Goal: Task Accomplishment & Management: Manage account settings

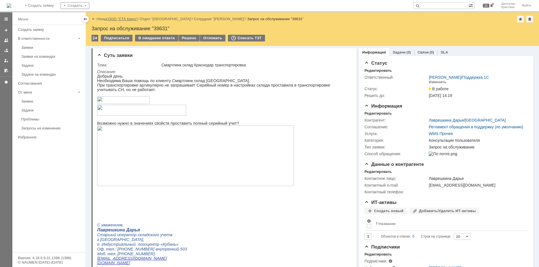
click at [124, 18] on link "ООО "СТА Карго"" at bounding box center [123, 19] width 30 height 4
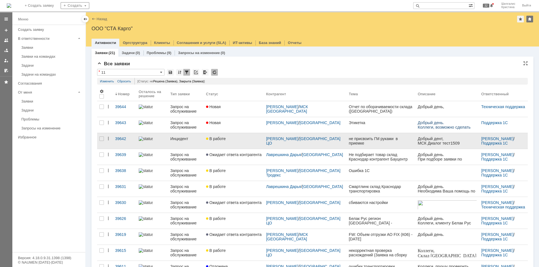
click at [233, 141] on link "В работе" at bounding box center [234, 141] width 60 height 16
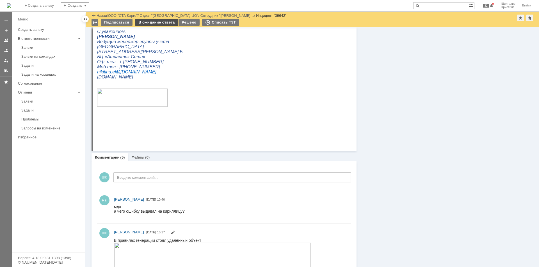
click at [145, 21] on div "В ожидание ответа" at bounding box center [156, 22] width 43 height 7
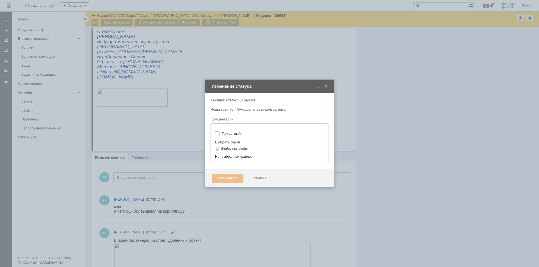
type input "[не указано]"
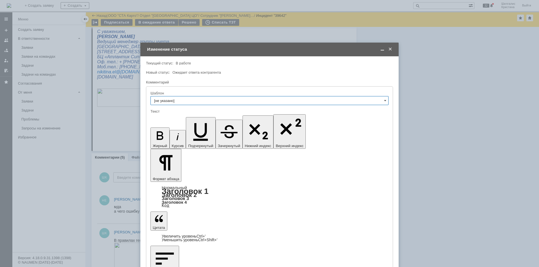
click at [196, 101] on input "[не указано]" at bounding box center [269, 100] width 238 height 9
click at [196, 100] on input "text" at bounding box center [269, 100] width 238 height 9
click at [216, 83] on div "Комментарий" at bounding box center [269, 82] width 246 height 5
type input "[не указано]"
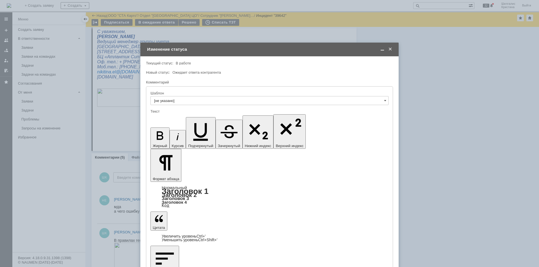
drag, startPoint x: 274, startPoint y: 1586, endPoint x: 262, endPoint y: 1590, distance: 13.0
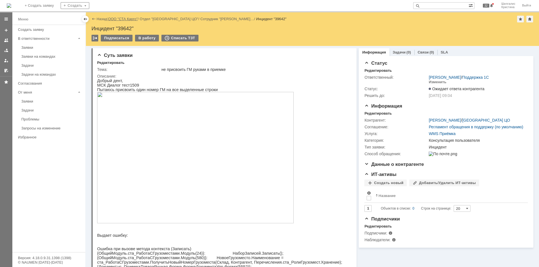
click at [126, 18] on link "ООО "СТА Карго"" at bounding box center [123, 19] width 30 height 4
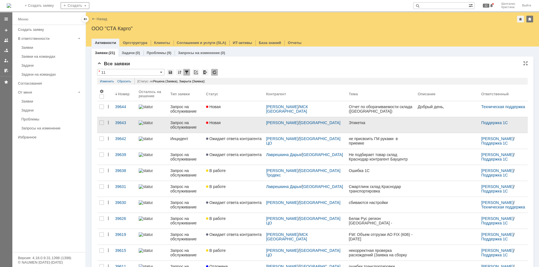
click at [241, 123] on div "Новая" at bounding box center [234, 123] width 56 height 4
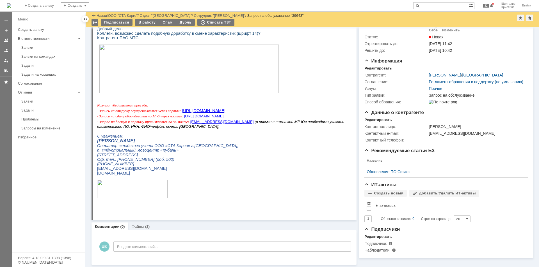
click at [137, 225] on link "Файлы" at bounding box center [137, 227] width 13 height 4
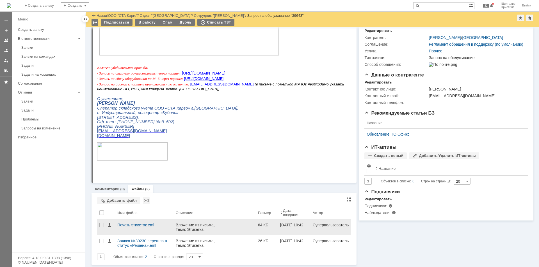
click at [143, 224] on div "Печать этикеток.eml" at bounding box center [144, 225] width 54 height 4
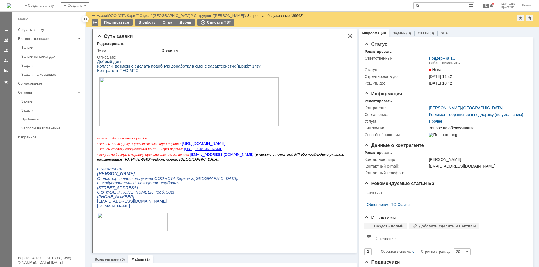
drag, startPoint x: 283, startPoint y: 185, endPoint x: 248, endPoint y: 42, distance: 146.9
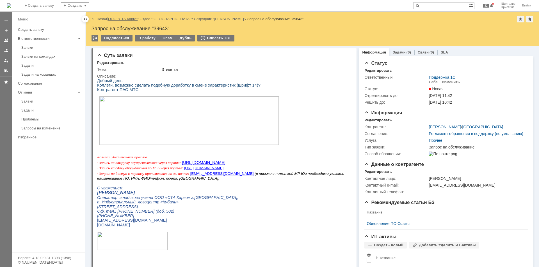
click at [130, 19] on link "ООО "СТА Карго"" at bounding box center [123, 19] width 30 height 4
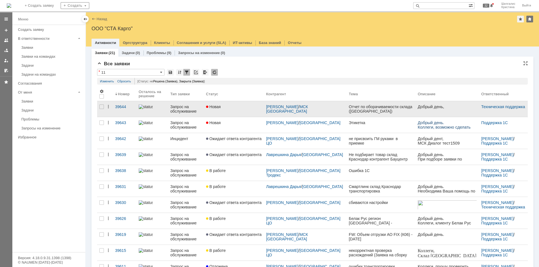
click at [246, 109] on link "Новая" at bounding box center [234, 109] width 60 height 16
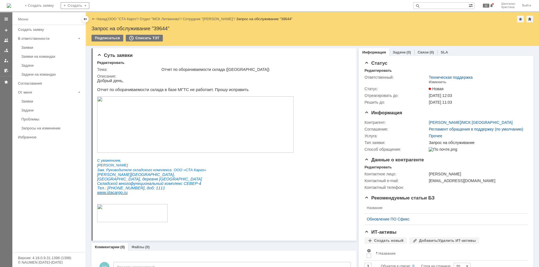
click at [139, 115] on img at bounding box center [195, 125] width 196 height 56
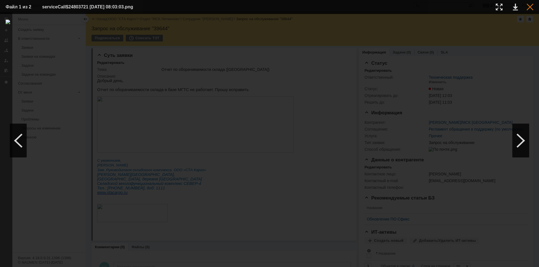
click at [528, 8] on div at bounding box center [529, 7] width 7 height 7
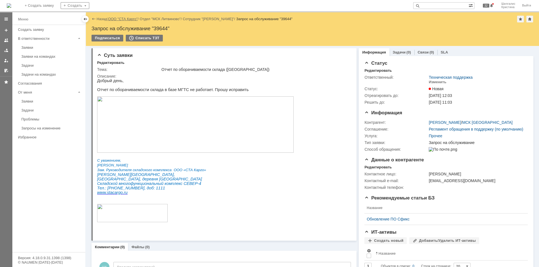
click at [123, 19] on link "ООО "СТА Карго"" at bounding box center [123, 19] width 30 height 4
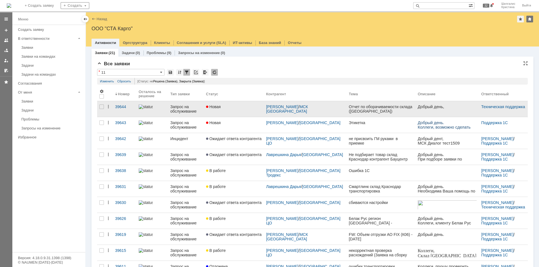
click at [240, 109] on div "Новая" at bounding box center [234, 107] width 56 height 4
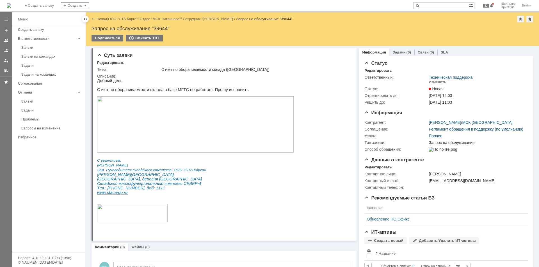
click at [134, 113] on img at bounding box center [195, 125] width 196 height 56
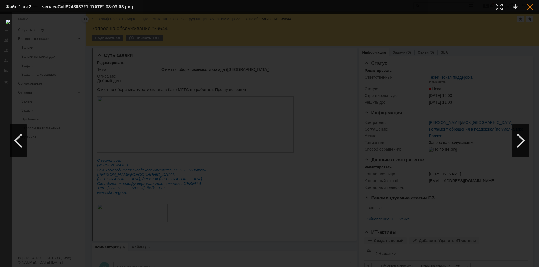
click at [531, 5] on div at bounding box center [529, 7] width 7 height 7
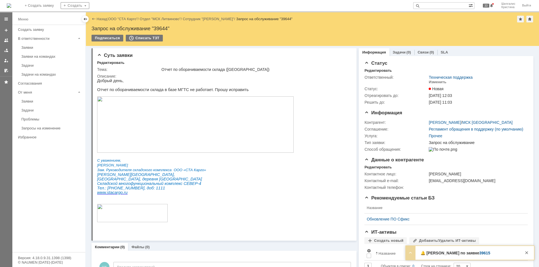
click at [36, 46] on div "Заявки" at bounding box center [51, 47] width 61 height 4
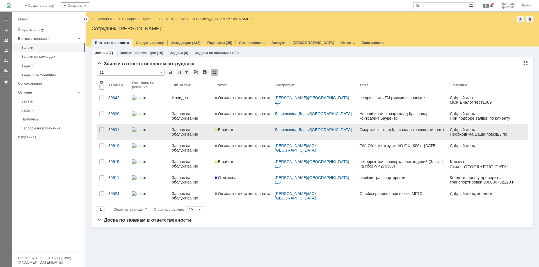
click at [236, 133] on link "В работе" at bounding box center [242, 132] width 60 height 16
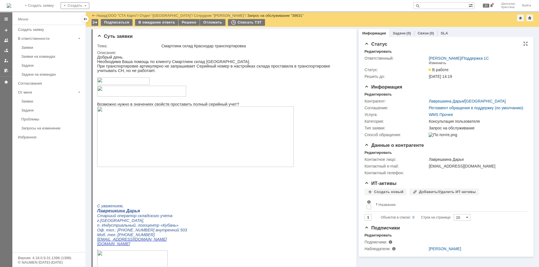
drag, startPoint x: 421, startPoint y: 219, endPoint x: 371, endPoint y: 94, distance: 135.3
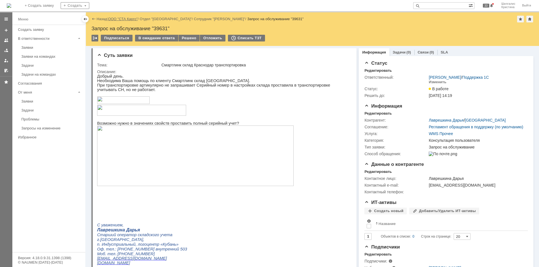
click at [122, 18] on link "ООО "СТА Карго"" at bounding box center [123, 19] width 30 height 4
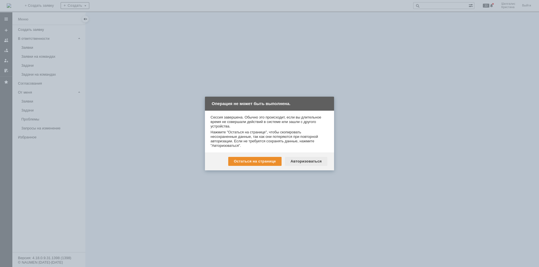
click at [316, 164] on div "Авторизоваться" at bounding box center [306, 161] width 42 height 9
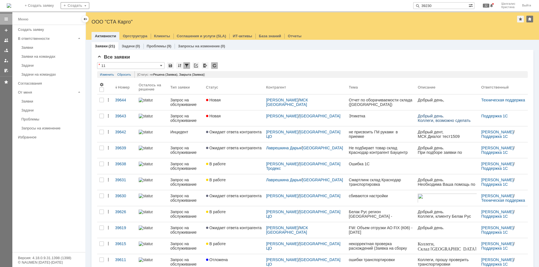
type input "39230"
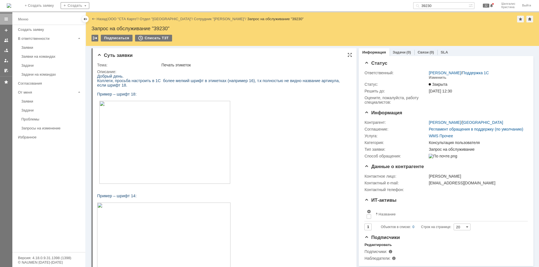
drag, startPoint x: 406, startPoint y: 191, endPoint x: 261, endPoint y: 51, distance: 201.1
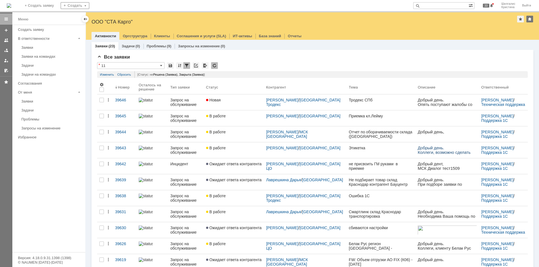
click at [234, 120] on link "В работе" at bounding box center [234, 119] width 60 height 16
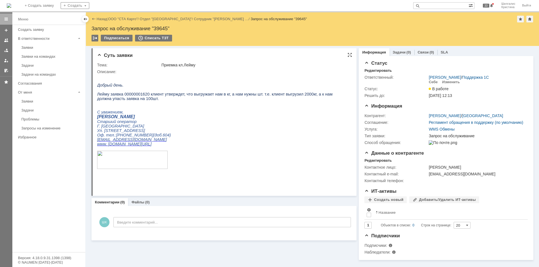
click at [135, 97] on span "Лейму заявка 00000001620 клиент утверждет, что выгружает нам в кг, а нам нужны …" at bounding box center [214, 96] width 235 height 9
click at [121, 21] on link "ООО "СТА Карго"" at bounding box center [123, 19] width 30 height 4
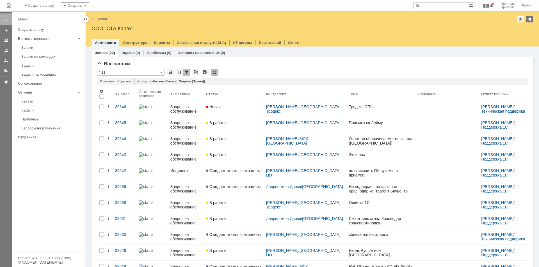
click at [248, 112] on link "Новая" at bounding box center [234, 109] width 60 height 16
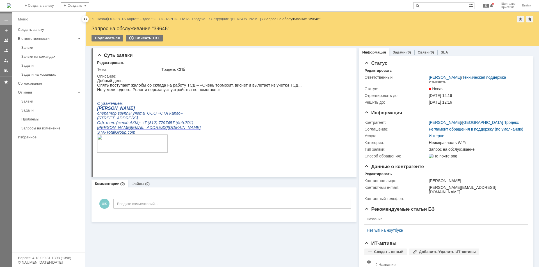
click at [118, 18] on link "ООО "СТА Карго"" at bounding box center [123, 19] width 30 height 4
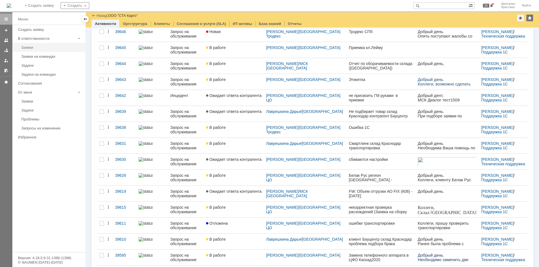
click at [39, 48] on div "Заявки" at bounding box center [51, 47] width 61 height 4
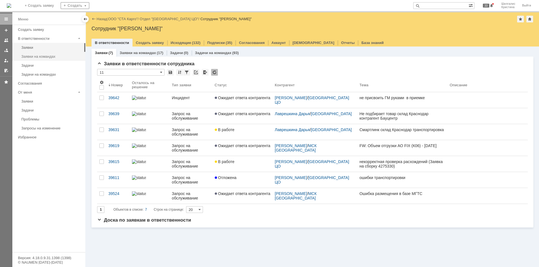
click at [53, 57] on div "Заявки на командах" at bounding box center [51, 56] width 61 height 4
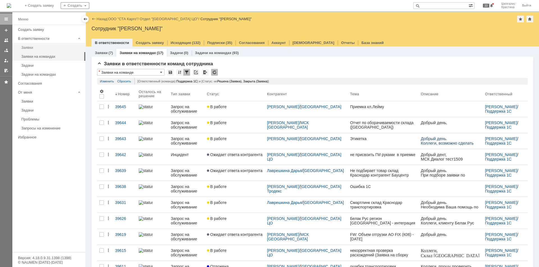
click at [38, 49] on div "Заявки" at bounding box center [51, 47] width 61 height 4
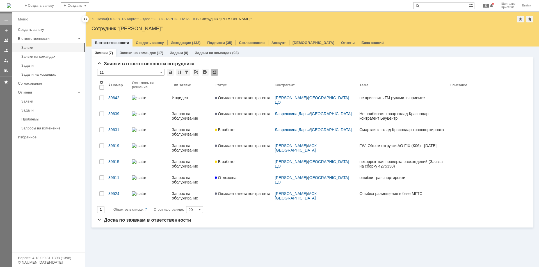
click at [240, 150] on link "Ожидает ответа контрагента" at bounding box center [242, 148] width 60 height 16
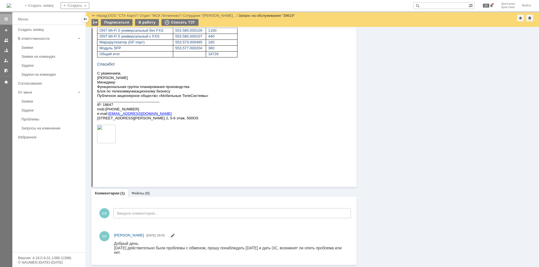
drag, startPoint x: 250, startPoint y: -524, endPoint x: 237, endPoint y: 210, distance: 734.8
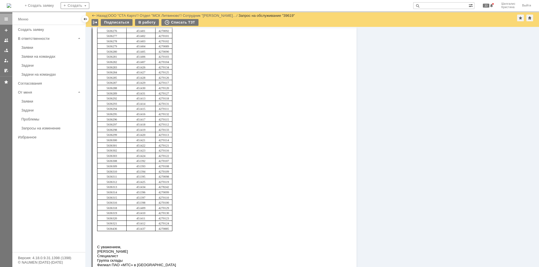
drag, startPoint x: 437, startPoint y: 172, endPoint x: 437, endPoint y: 131, distance: 41.0
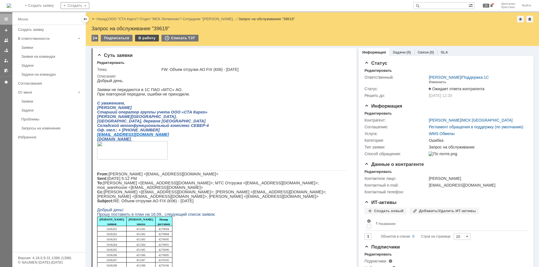
click at [146, 38] on div "В работу" at bounding box center [147, 38] width 24 height 7
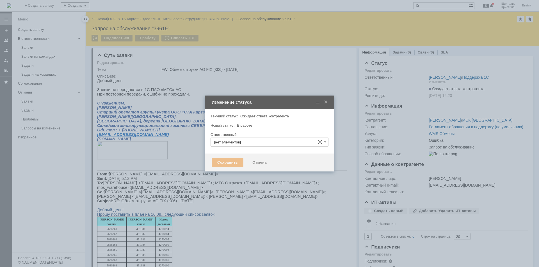
type input "[PERSON_NAME]"
type input "Ошибка"
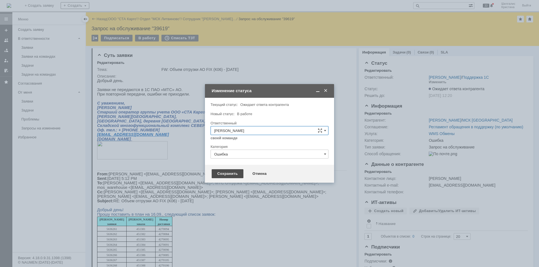
click at [221, 173] on div "Сохранить" at bounding box center [228, 174] width 32 height 9
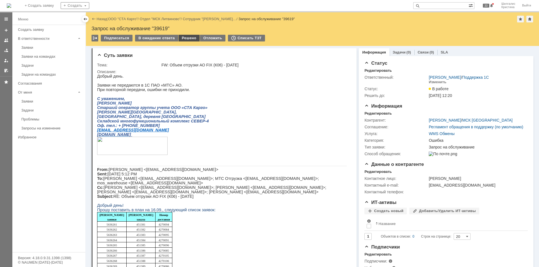
click at [191, 40] on div "Решено" at bounding box center [188, 38] width 21 height 7
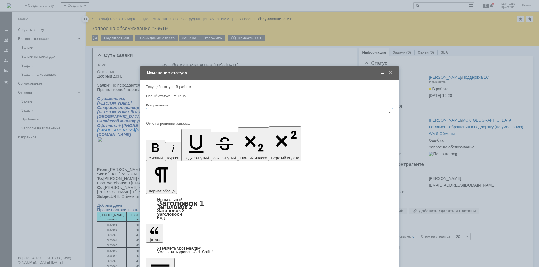
click at [185, 111] on input "text" at bounding box center [269, 112] width 247 height 9
click at [158, 188] on span "Решено" at bounding box center [270, 188] width 240 height 4
type input "Решено"
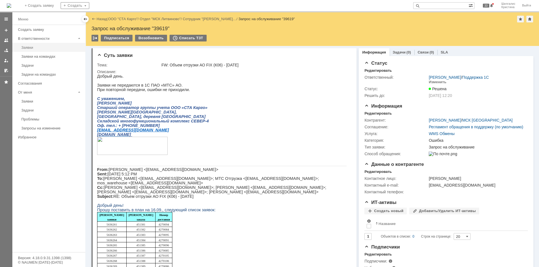
click at [35, 45] on link "Заявки" at bounding box center [51, 47] width 65 height 9
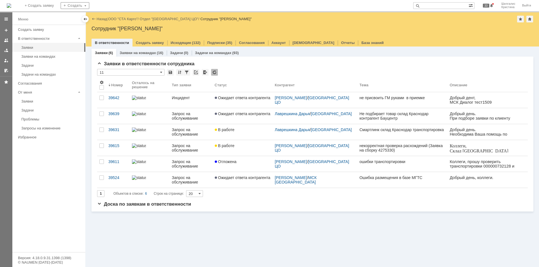
click at [238, 245] on div "Заявки (6) Заявки на командах (16) Задачи (0) Задачи на командах (93) Заявки в …" at bounding box center [312, 157] width 453 height 221
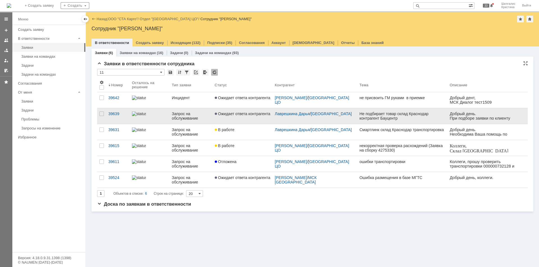
click at [242, 113] on span "Ожидает ответа контрагента" at bounding box center [243, 114] width 56 height 4
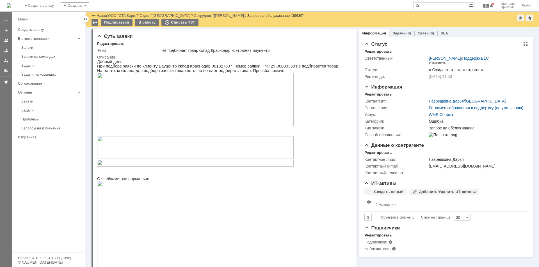
drag, startPoint x: 415, startPoint y: 187, endPoint x: 397, endPoint y: 63, distance: 125.1
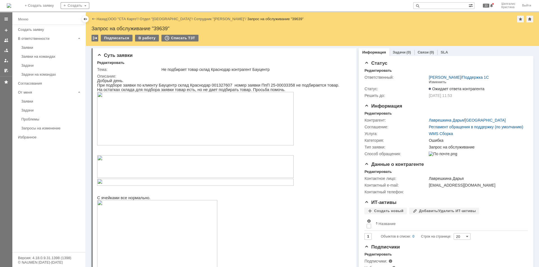
drag, startPoint x: 396, startPoint y: 107, endPoint x: 377, endPoint y: 55, distance: 55.1
click at [124, 17] on link "ООО "СТА Карго"" at bounding box center [123, 19] width 30 height 4
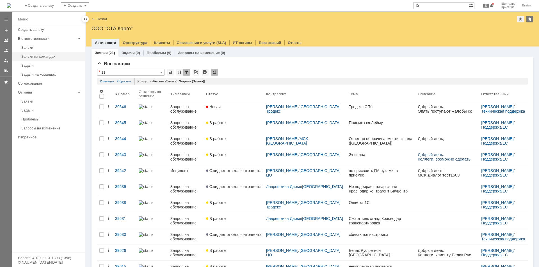
click at [52, 55] on div "Заявки на командах" at bounding box center [51, 56] width 61 height 4
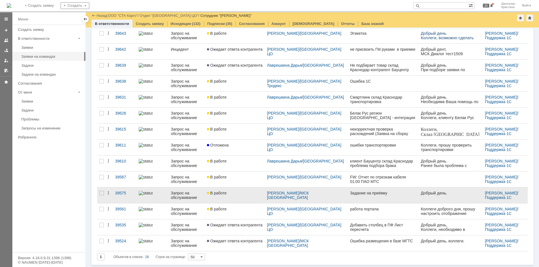
click at [243, 198] on link "В работе" at bounding box center [235, 196] width 60 height 16
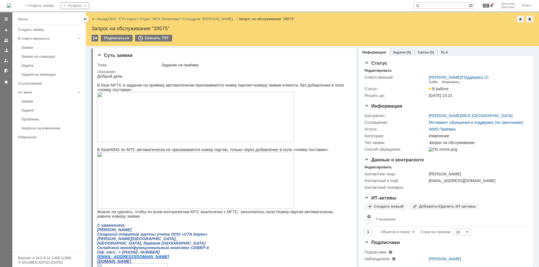
click at [184, 115] on img at bounding box center [195, 117] width 196 height 50
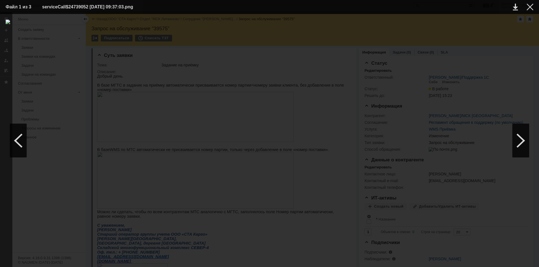
click at [484, 38] on div at bounding box center [270, 141] width 528 height 242
click at [529, 7] on div at bounding box center [529, 7] width 7 height 7
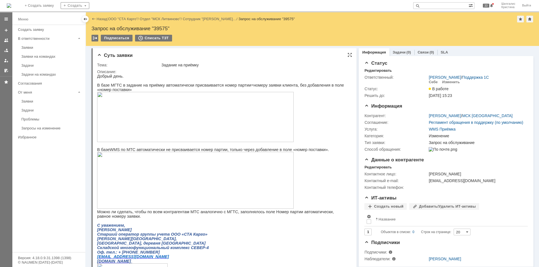
click at [162, 188] on img at bounding box center [195, 180] width 196 height 57
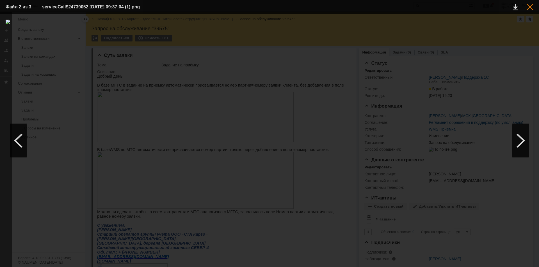
click at [532, 10] on div at bounding box center [529, 7] width 7 height 7
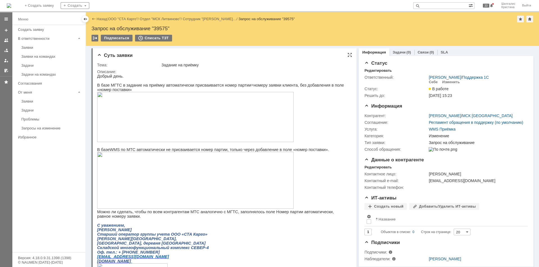
scroll to position [28, 0]
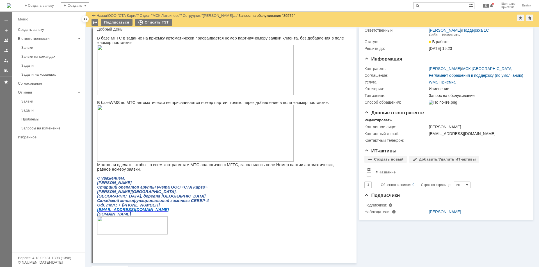
click at [162, 125] on img at bounding box center [195, 133] width 196 height 57
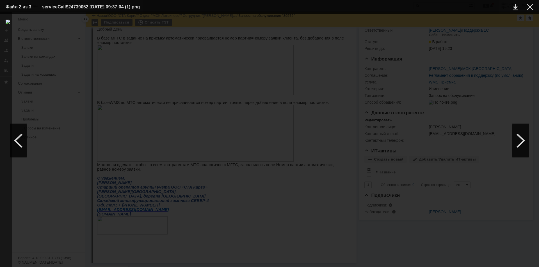
click at [443, 34] on div at bounding box center [270, 141] width 528 height 242
click at [528, 7] on div at bounding box center [529, 7] width 7 height 7
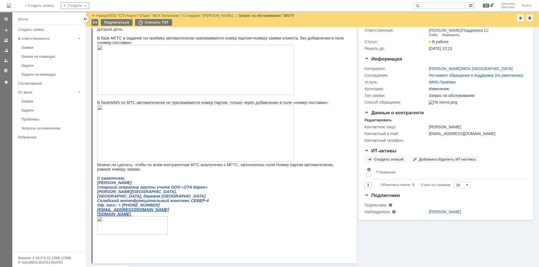
click at [173, 68] on img at bounding box center [195, 70] width 196 height 50
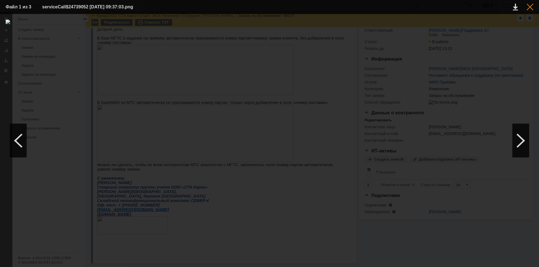
click at [529, 8] on div at bounding box center [529, 7] width 7 height 7
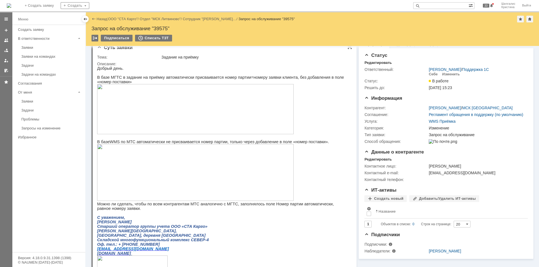
scroll to position [0, 0]
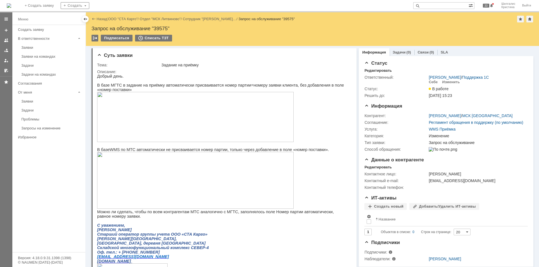
drag, startPoint x: 127, startPoint y: 17, endPoint x: 123, endPoint y: 19, distance: 3.8
click at [126, 18] on link "ООО "СТА Карго"" at bounding box center [123, 19] width 30 height 4
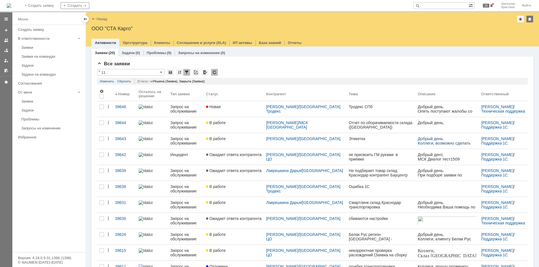
click at [250, 142] on link "В работе" at bounding box center [234, 141] width 60 height 16
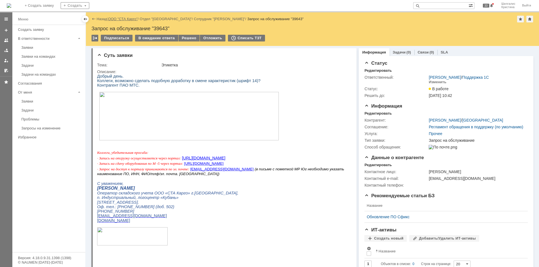
click at [119, 18] on link "ООО "СТА Карго"" at bounding box center [123, 19] width 30 height 4
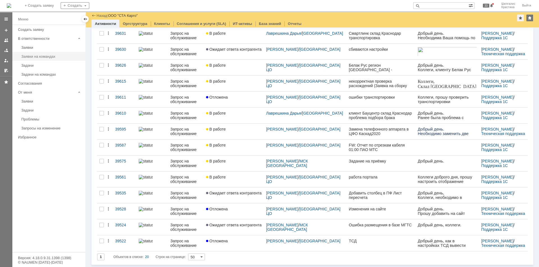
click at [40, 57] on div "Заявки на командах" at bounding box center [51, 56] width 61 height 4
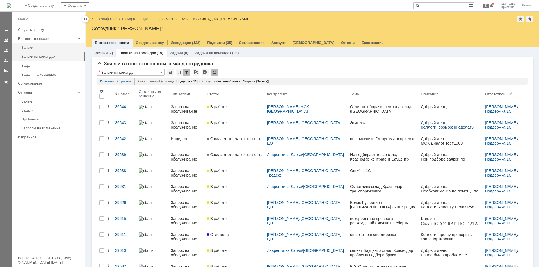
click at [43, 49] on div "Заявки" at bounding box center [51, 47] width 61 height 4
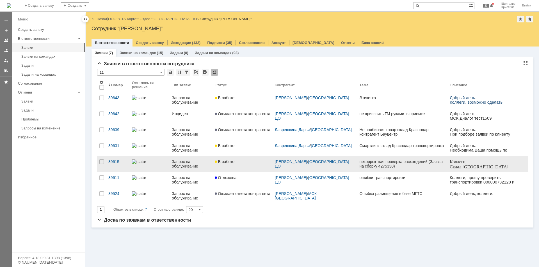
click at [242, 163] on div "В работе" at bounding box center [243, 162] width 56 height 4
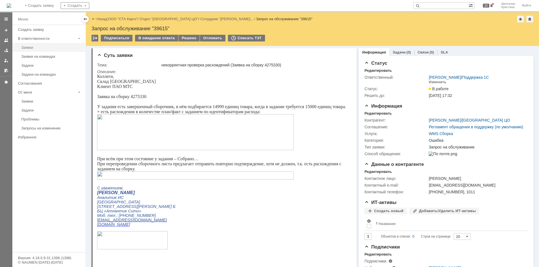
click at [36, 49] on div "Заявки" at bounding box center [51, 47] width 61 height 4
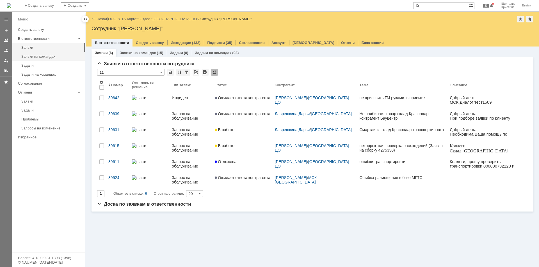
click at [26, 56] on div "Заявки на командах" at bounding box center [51, 56] width 61 height 4
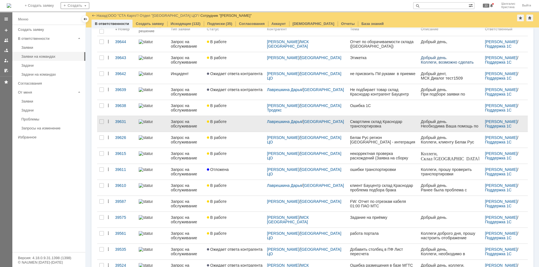
scroll to position [14, 0]
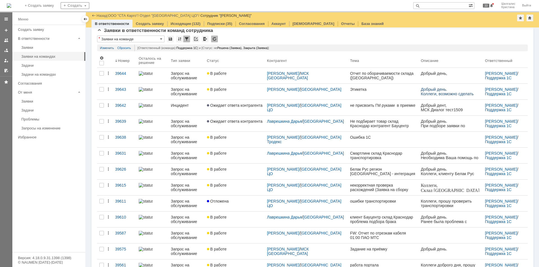
click at [237, 70] on link "В работе" at bounding box center [235, 76] width 60 height 16
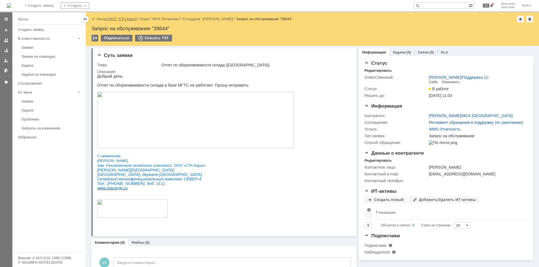
click at [129, 19] on link "ООО "СТА Карго"" at bounding box center [123, 19] width 30 height 4
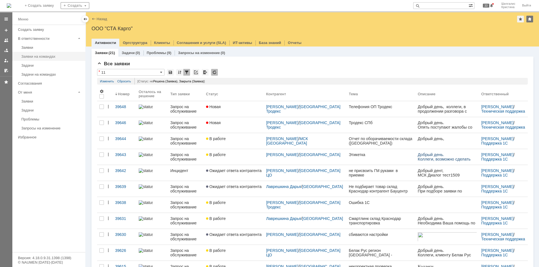
click at [40, 57] on div "Заявки на командах" at bounding box center [51, 56] width 61 height 4
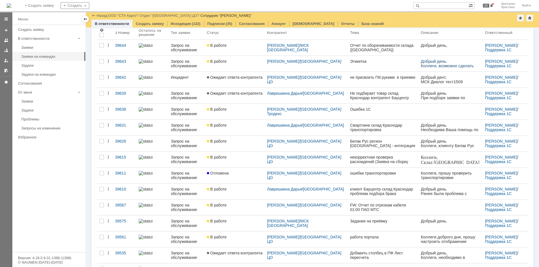
click at [242, 159] on div "В работе" at bounding box center [235, 157] width 56 height 4
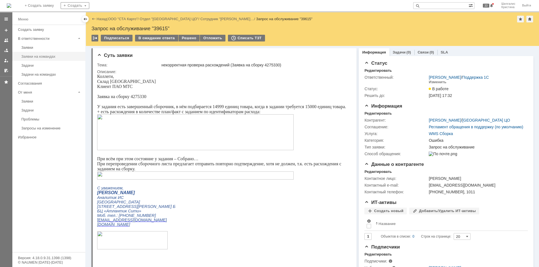
click at [37, 59] on link "Заявки на командах" at bounding box center [51, 56] width 65 height 9
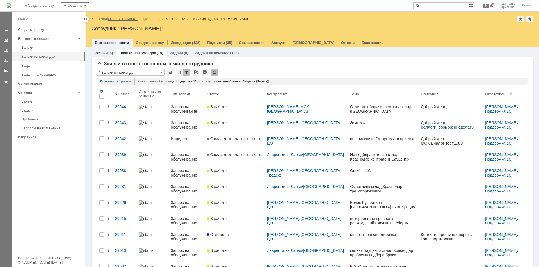
click at [122, 19] on link "ООО "СТА Карго"" at bounding box center [123, 19] width 30 height 4
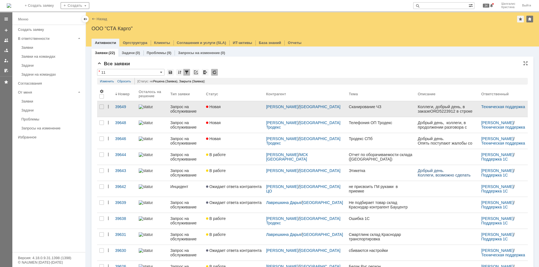
click at [251, 110] on link "Новая" at bounding box center [234, 109] width 60 height 16
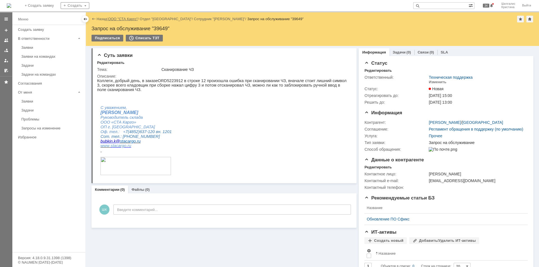
click at [131, 19] on link "ООО "СТА Карго"" at bounding box center [123, 19] width 30 height 4
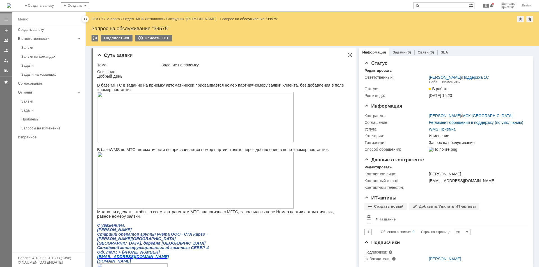
drag, startPoint x: 389, startPoint y: 230, endPoint x: 348, endPoint y: 140, distance: 98.6
